Goal: Task Accomplishment & Management: Use online tool/utility

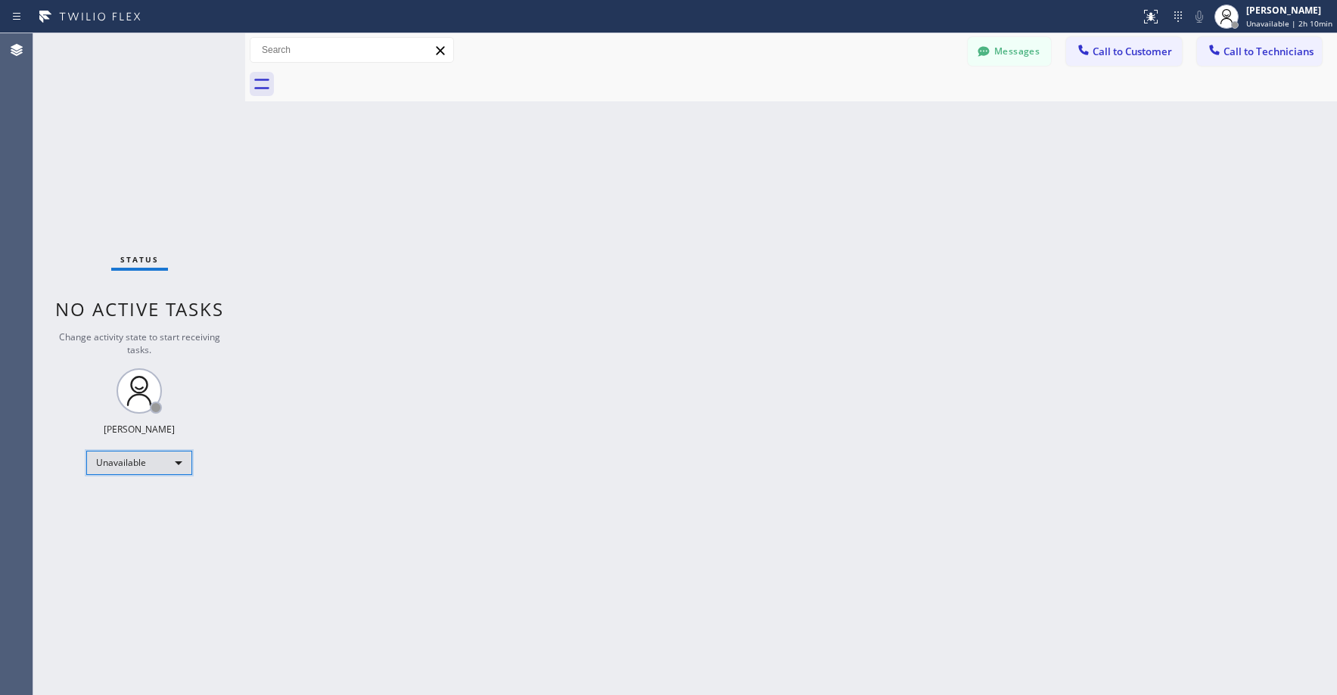
click at [111, 470] on div "Unavailable" at bounding box center [139, 463] width 106 height 24
click at [124, 536] on li "Break" at bounding box center [138, 541] width 103 height 18
click at [160, 173] on div "Status No active tasks Change activity state to start receiving tasks. [PERSON_…" at bounding box center [139, 364] width 212 height 662
click at [102, 466] on div "Break" at bounding box center [139, 463] width 106 height 24
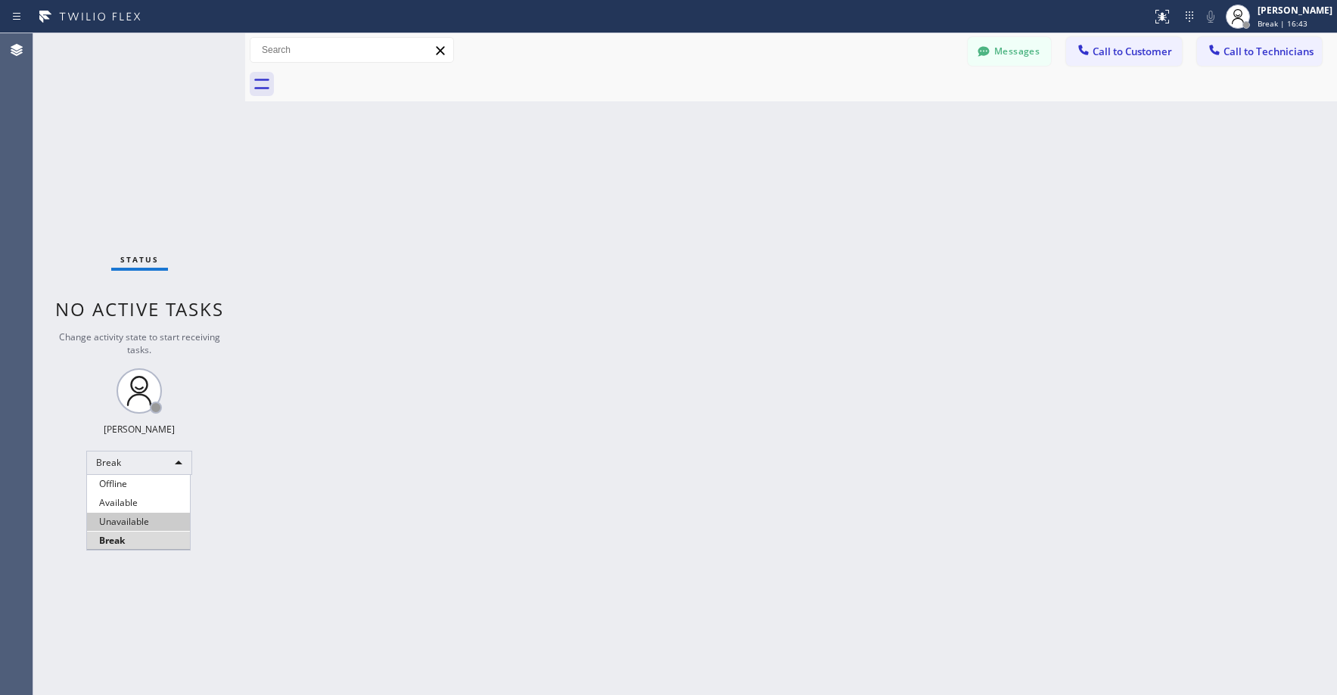
click at [133, 515] on li "Unavailable" at bounding box center [138, 522] width 103 height 18
drag, startPoint x: 89, startPoint y: 85, endPoint x: 103, endPoint y: 119, distance: 37.0
click at [89, 85] on div "Status No active tasks Change activity state to start receiving tasks. [PERSON_…" at bounding box center [139, 364] width 212 height 662
drag, startPoint x: 113, startPoint y: 145, endPoint x: 100, endPoint y: 402, distance: 256.8
click at [113, 146] on div "Status No active tasks Change activity state to start receiving tasks. [PERSON_…" at bounding box center [139, 364] width 212 height 662
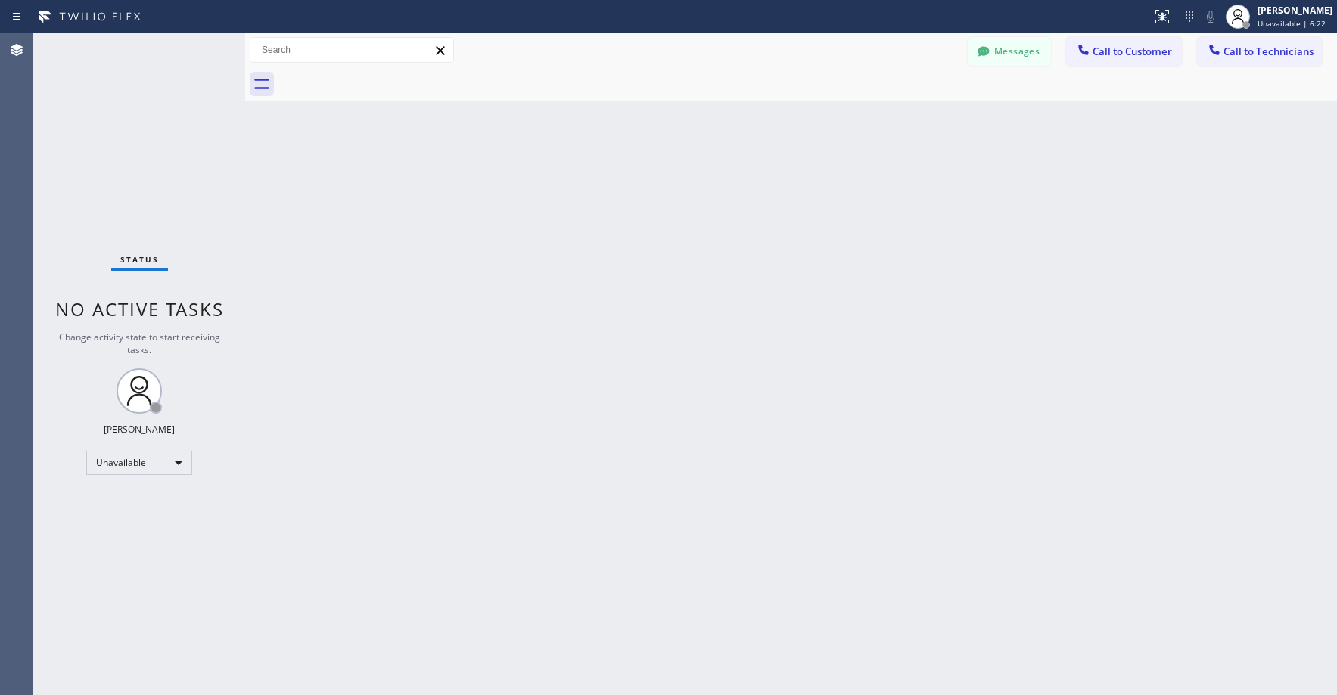
click at [147, 169] on div "Status No active tasks Change activity state to start receiving tasks. [PERSON_…" at bounding box center [139, 364] width 212 height 662
drag, startPoint x: 103, startPoint y: 103, endPoint x: 105, endPoint y: 116, distance: 13.1
click at [103, 104] on div "Status No active tasks Change activity state to start receiving tasks. [PERSON_…" at bounding box center [139, 364] width 212 height 662
click at [132, 109] on div "Status No active tasks Change activity state to start receiving tasks. [PERSON_…" at bounding box center [139, 364] width 212 height 662
click at [104, 117] on div "Status No active tasks Change activity state to start receiving tasks. [PERSON_…" at bounding box center [139, 364] width 212 height 662
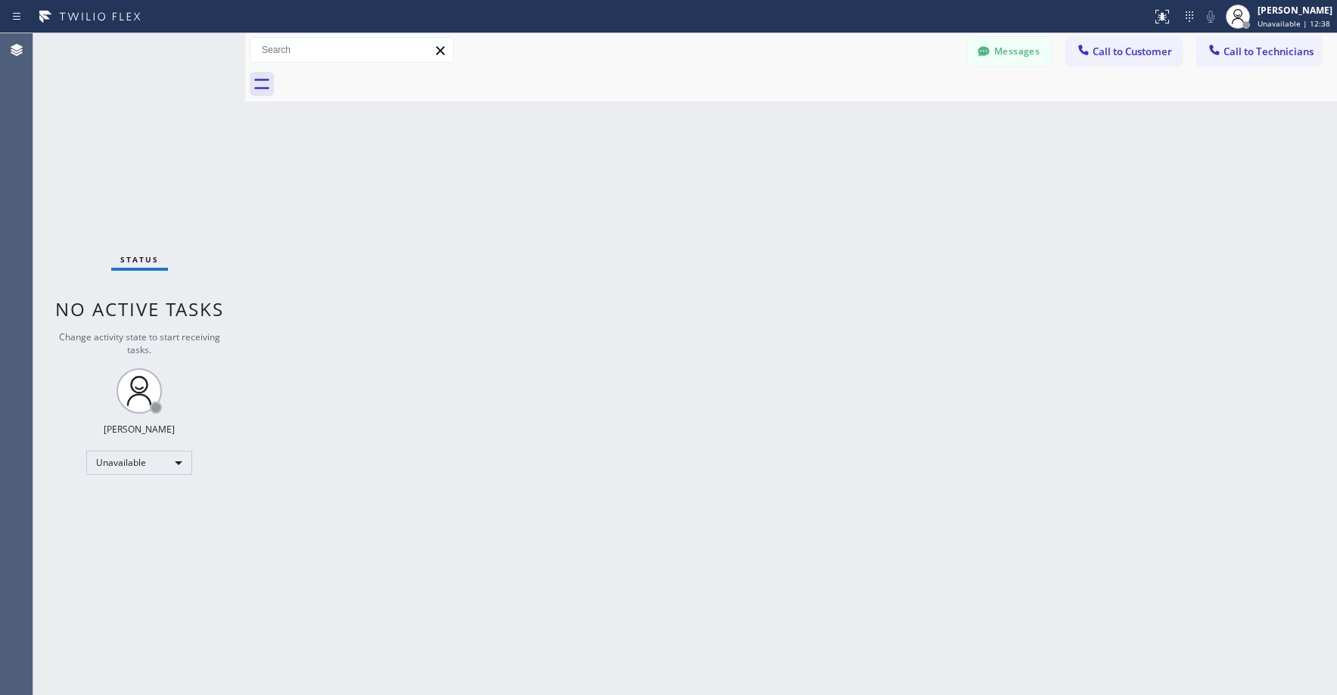
drag, startPoint x: 107, startPoint y: 123, endPoint x: 126, endPoint y: 251, distance: 129.2
click at [108, 128] on div "Status No active tasks Change activity state to start receiving tasks. [PERSON_…" at bounding box center [139, 364] width 212 height 662
click at [180, 160] on div "Status No active tasks Change activity state to start receiving tasks. [PERSON_…" at bounding box center [139, 364] width 212 height 662
click at [159, 183] on div "Status No active tasks Change activity state to start receiving tasks. [PERSON_…" at bounding box center [139, 364] width 212 height 662
click at [115, 153] on div "Status No active tasks Change activity state to start receiving tasks. [PERSON_…" at bounding box center [139, 364] width 212 height 662
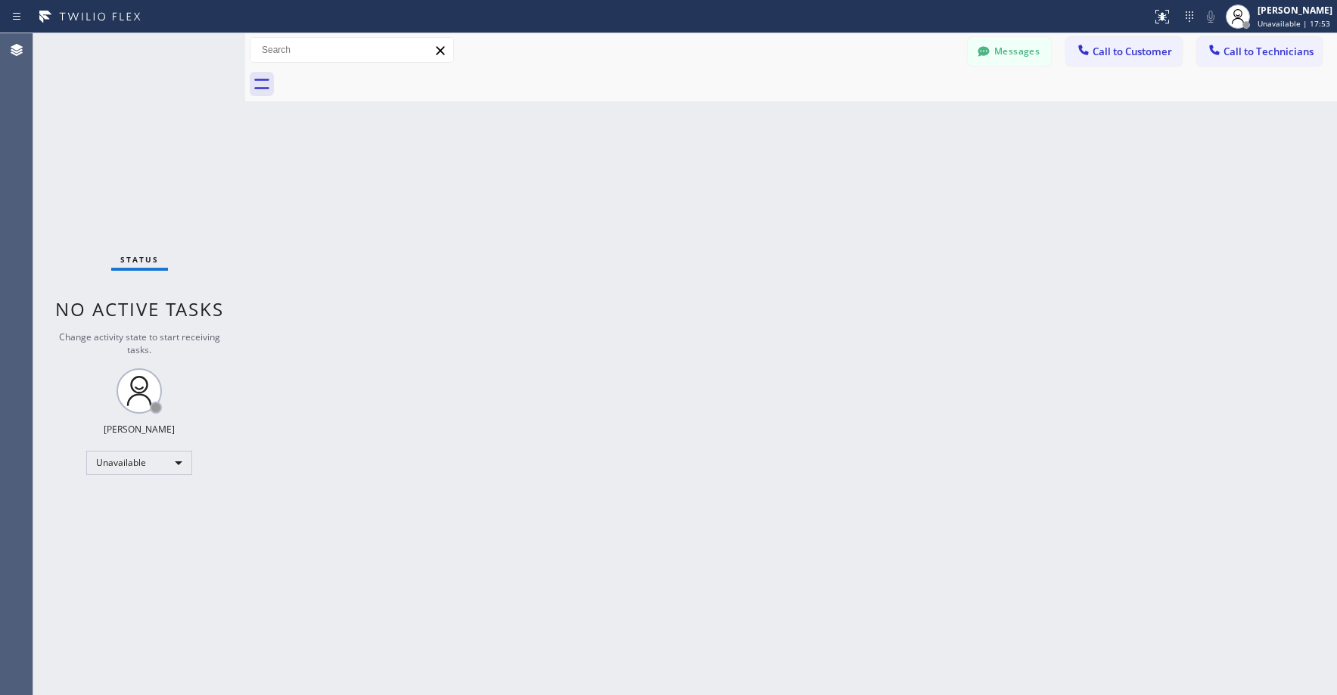
click at [165, 164] on div "Status No active tasks Change activity state to start receiving tasks. [PERSON_…" at bounding box center [139, 364] width 212 height 662
